Goal: Find specific page/section

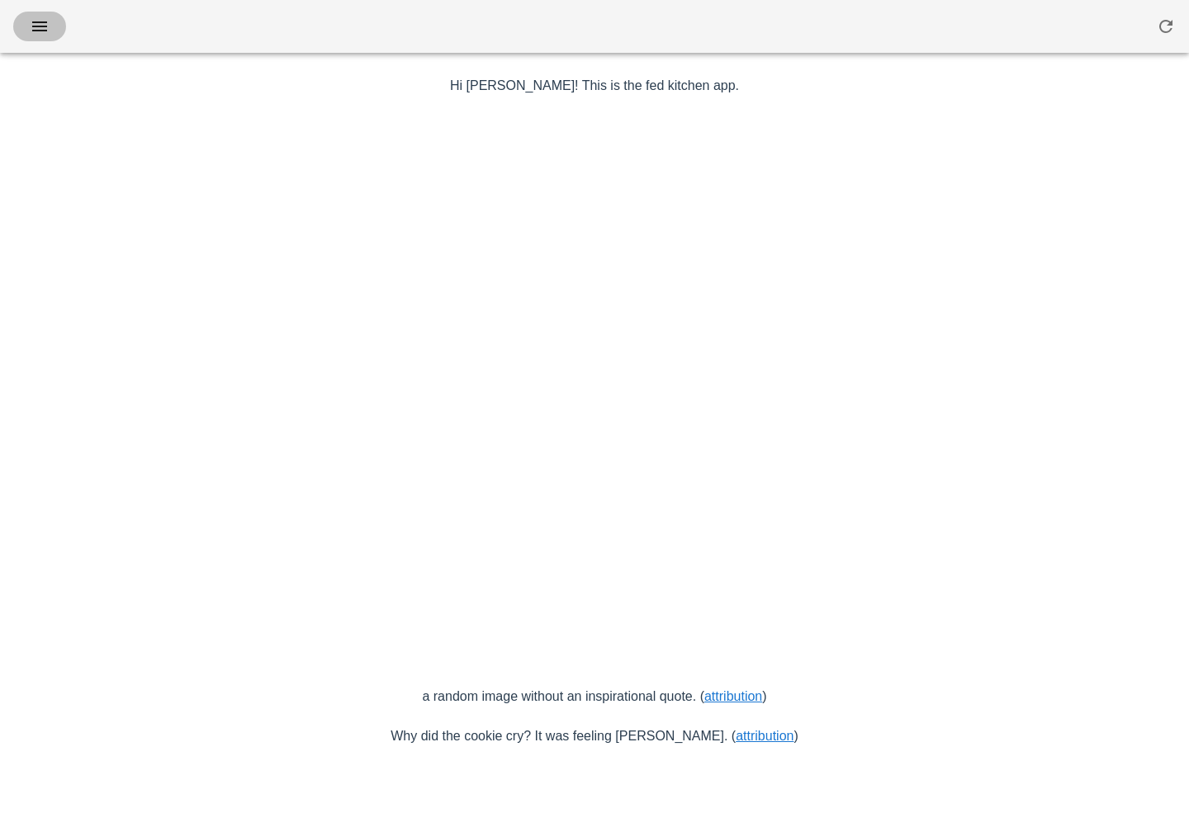
click at [31, 18] on icon "button" at bounding box center [40, 27] width 20 height 20
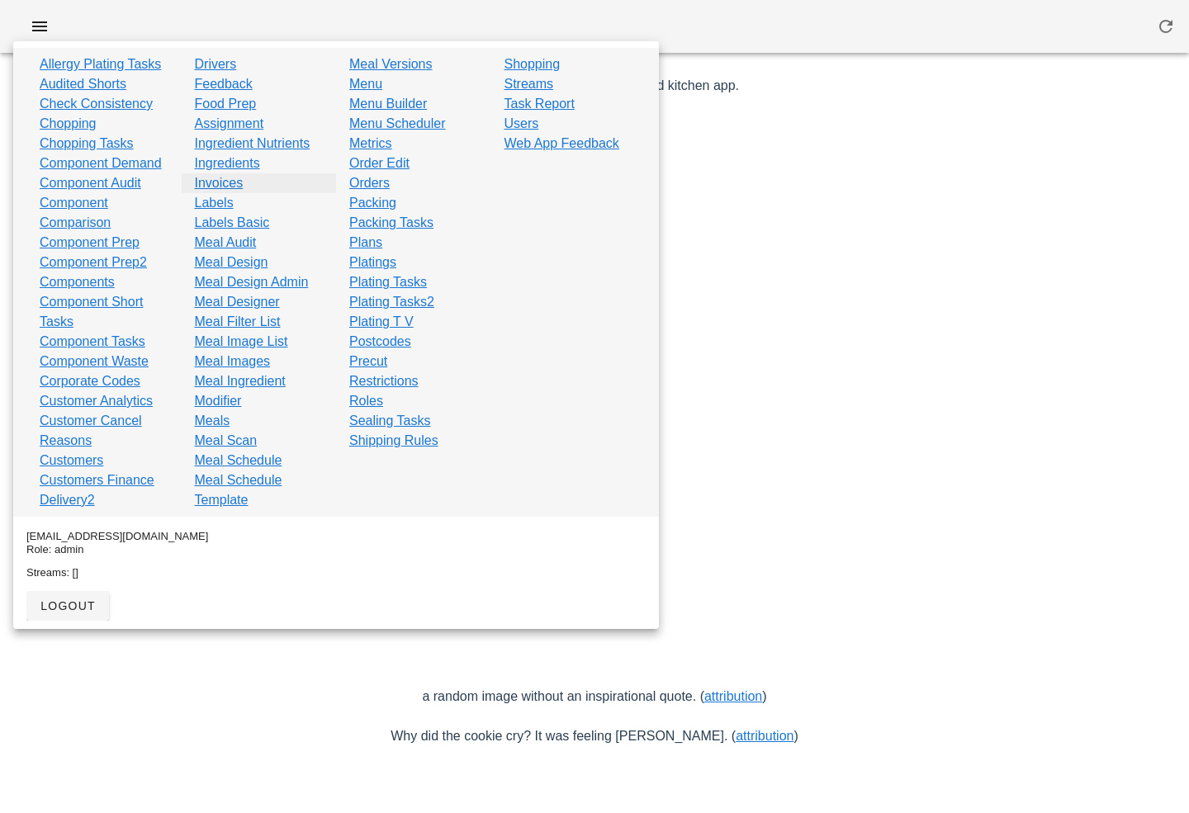
click at [214, 182] on link "Invoices" at bounding box center [219, 183] width 49 height 20
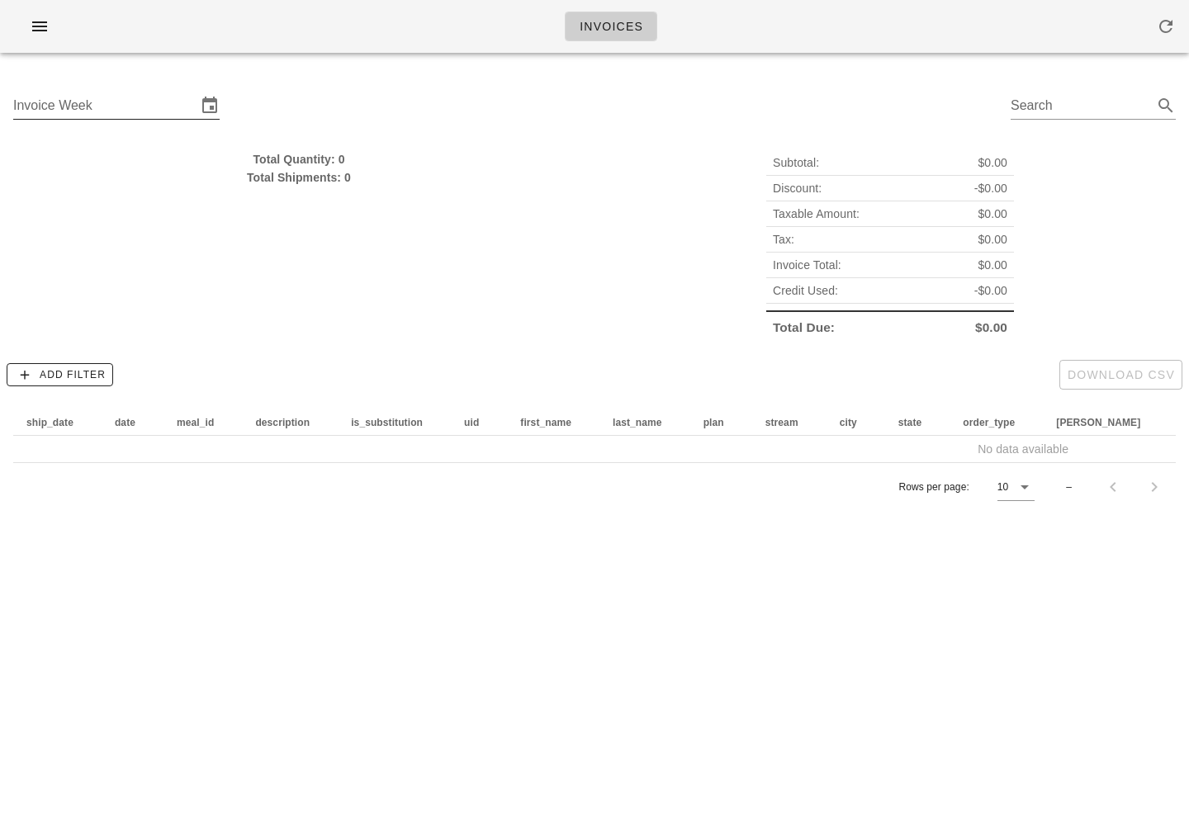
click at [122, 119] on div "Invoice Week" at bounding box center [116, 105] width 206 height 26
click at [120, 102] on input "Invoice Week" at bounding box center [104, 105] width 183 height 26
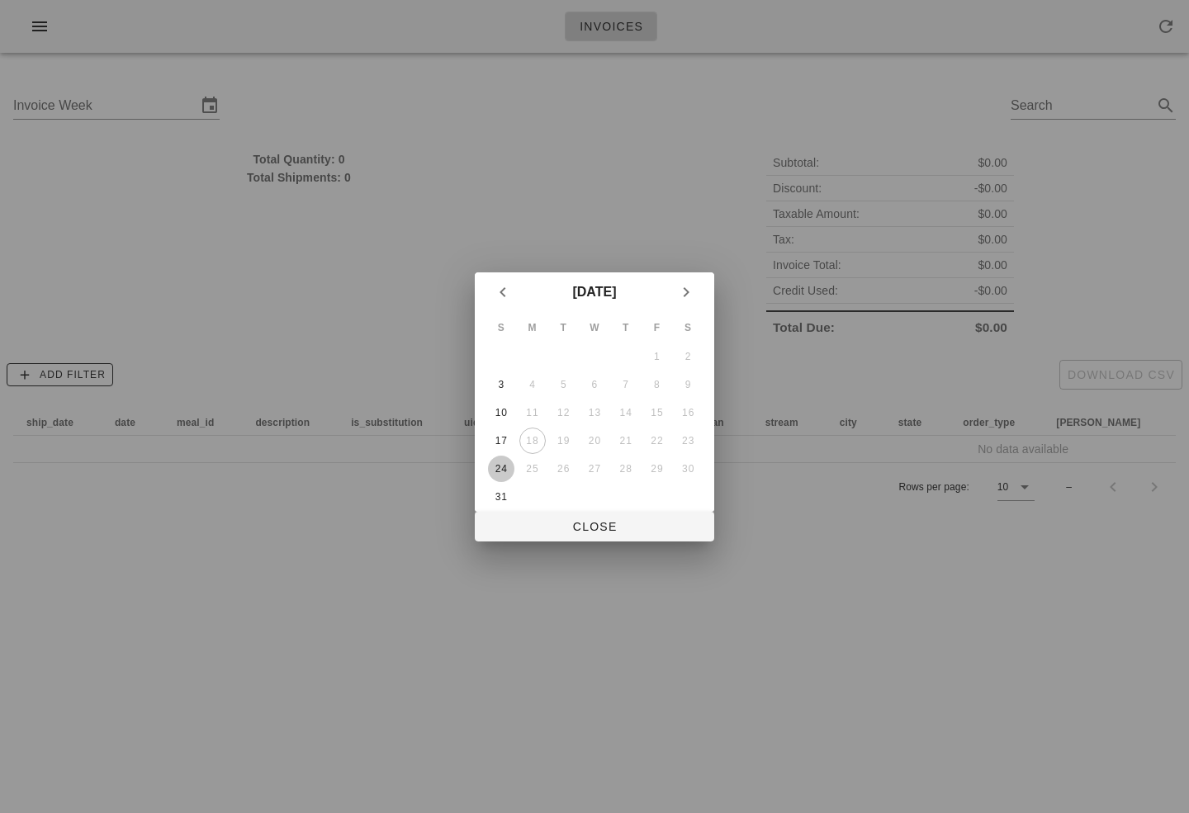
click at [503, 471] on div "24" at bounding box center [501, 469] width 26 height 12
click at [565, 527] on span "Close" at bounding box center [594, 526] width 213 height 13
type input "[DATE]"
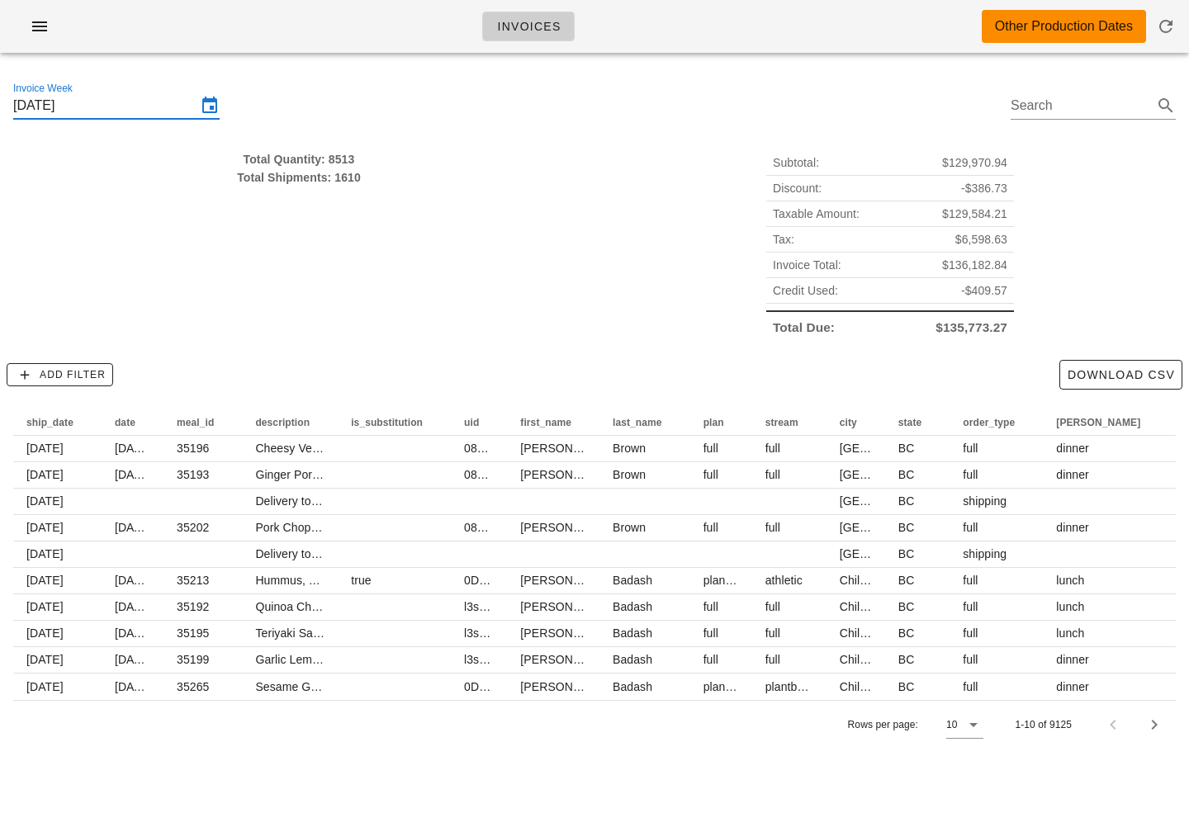
click at [331, 157] on div "Total Quantity: 8513" at bounding box center [298, 159] width 571 height 18
click at [337, 176] on div "Total Shipments: 1610" at bounding box center [298, 177] width 571 height 18
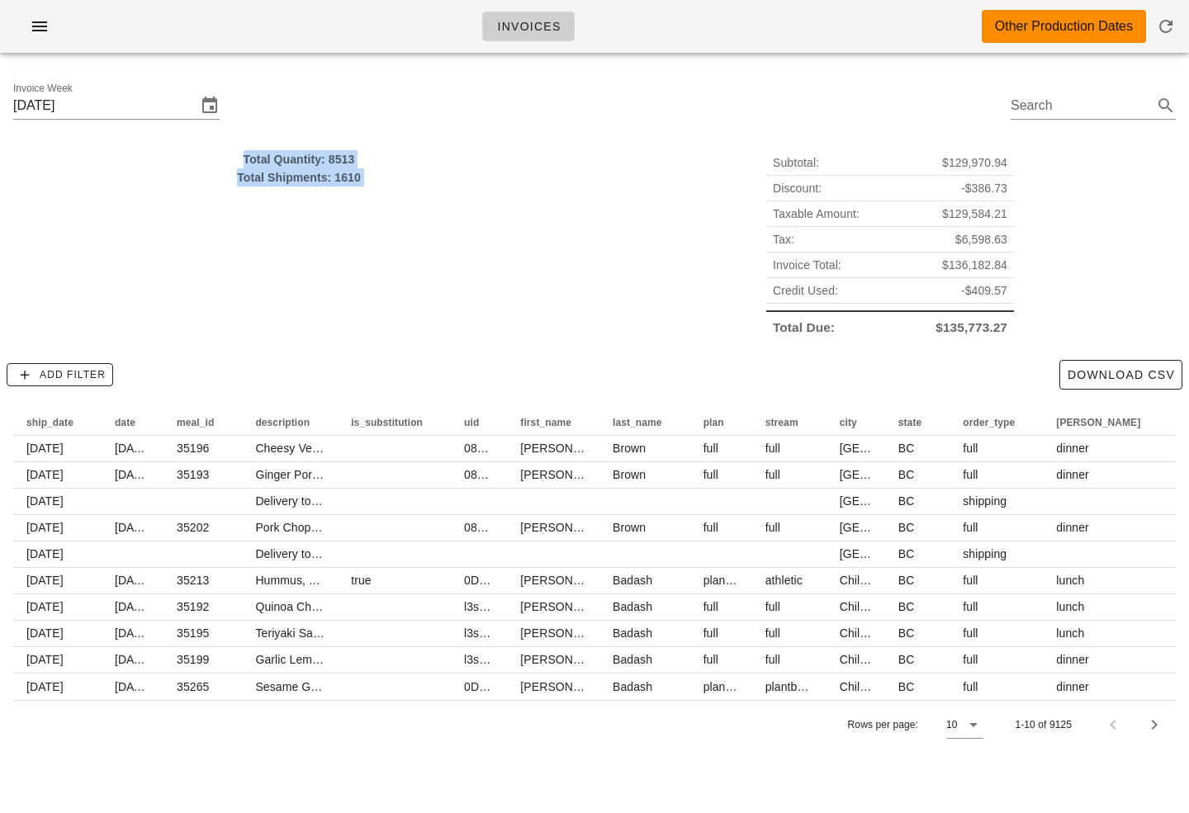
drag, startPoint x: 337, startPoint y: 176, endPoint x: 337, endPoint y: 144, distance: 31.4
click at [337, 144] on div "Total Quantity: 8513 Total Shipments: 1610" at bounding box center [298, 245] width 591 height 210
drag, startPoint x: 337, startPoint y: 144, endPoint x: 337, endPoint y: 176, distance: 31.4
click at [337, 176] on div "Total Quantity: 8513 Total Shipments: 1610" at bounding box center [298, 245] width 591 height 210
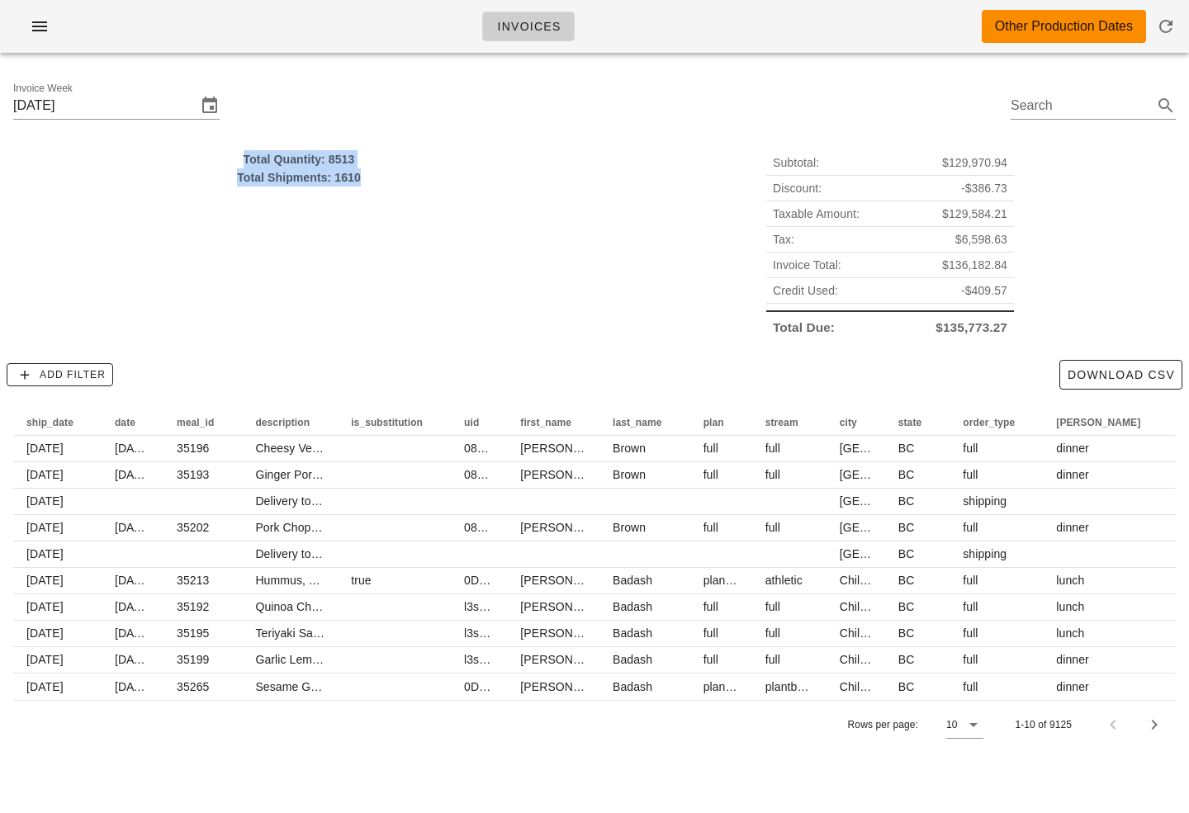
click at [337, 176] on div "Total Shipments: 1610" at bounding box center [298, 177] width 571 height 18
drag, startPoint x: 337, startPoint y: 176, endPoint x: 337, endPoint y: 154, distance: 22.3
click at [337, 154] on div "Total Quantity: 8513 Total Shipments: 1610" at bounding box center [298, 168] width 571 height 36
click at [337, 154] on div "Total Quantity: 8513" at bounding box center [298, 159] width 571 height 18
